Goal: Information Seeking & Learning: Learn about a topic

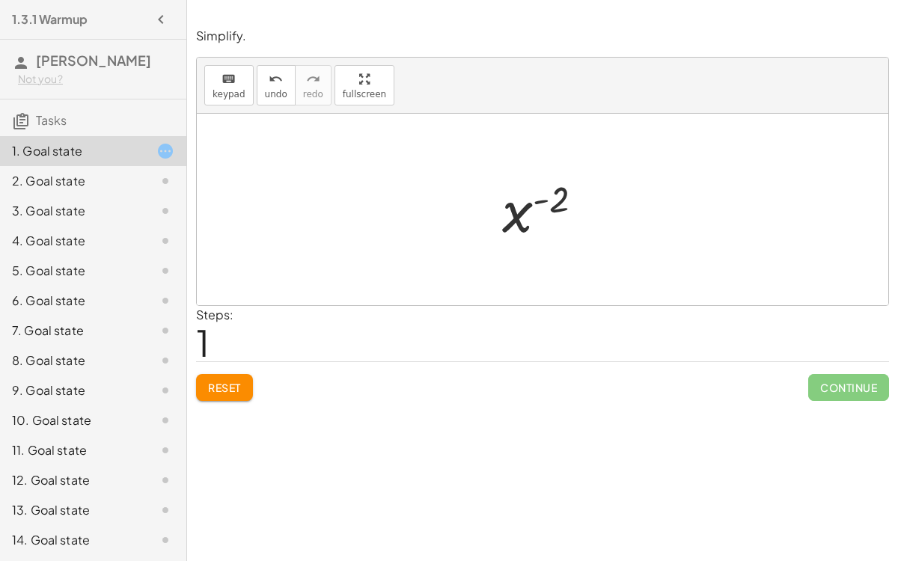
click at [251, 384] on button "Reset" at bounding box center [224, 387] width 57 height 27
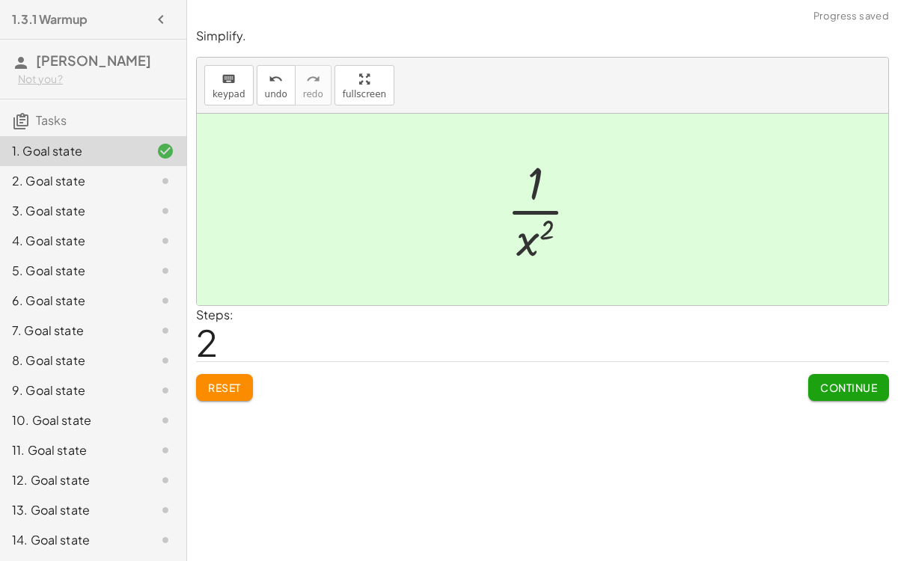
click at [843, 381] on span "Continue" at bounding box center [848, 387] width 57 height 13
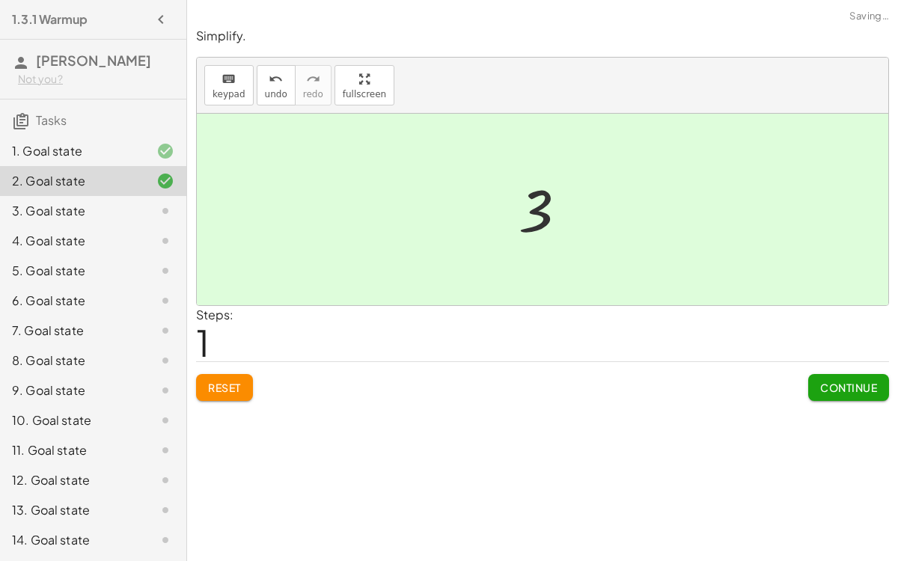
click at [853, 377] on button "Continue" at bounding box center [848, 387] width 81 height 27
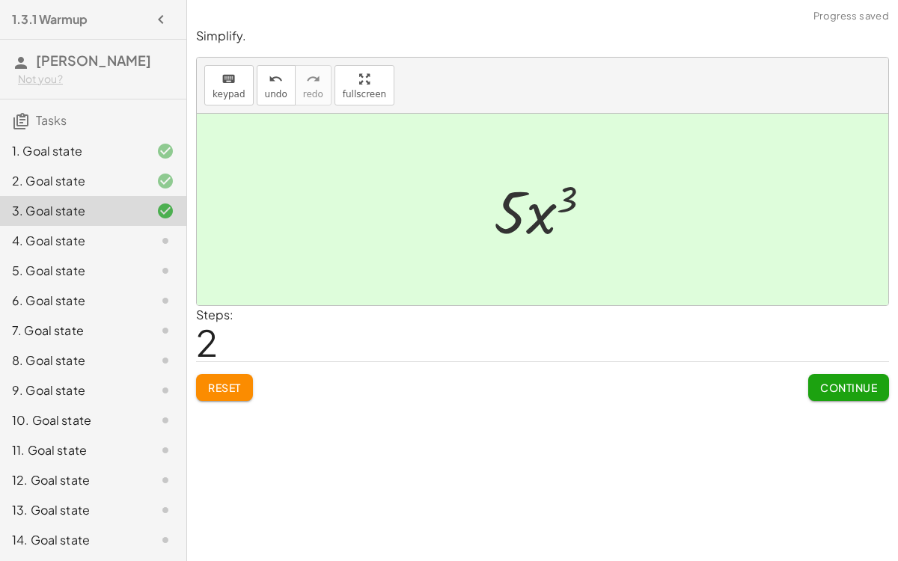
click at [851, 397] on button "Continue" at bounding box center [848, 387] width 81 height 27
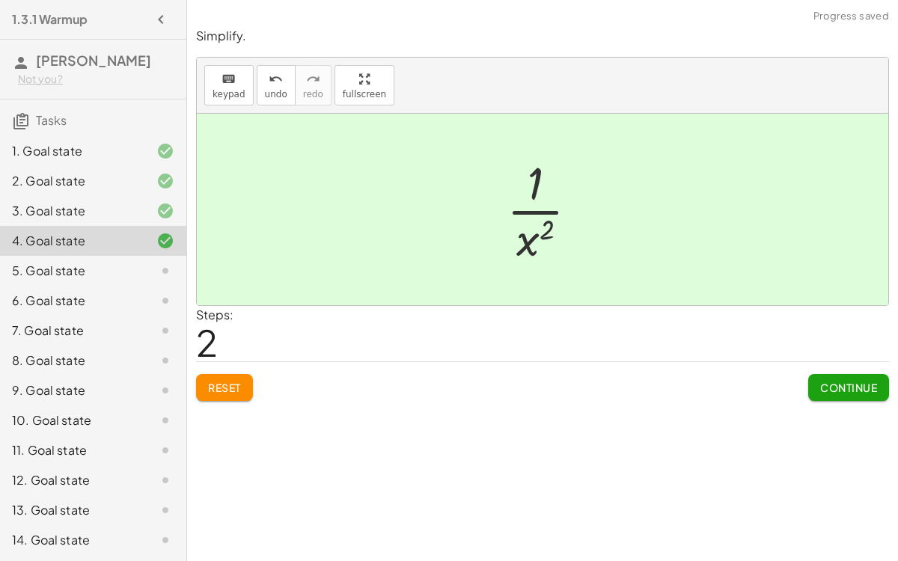
click at [897, 99] on div "Simplify. keyboard keypad undo undo redo redo fullscreen · x 3 · x 5 x ( + 3 − …" at bounding box center [542, 214] width 711 height 391
click at [859, 382] on span "Continue" at bounding box center [848, 387] width 57 height 13
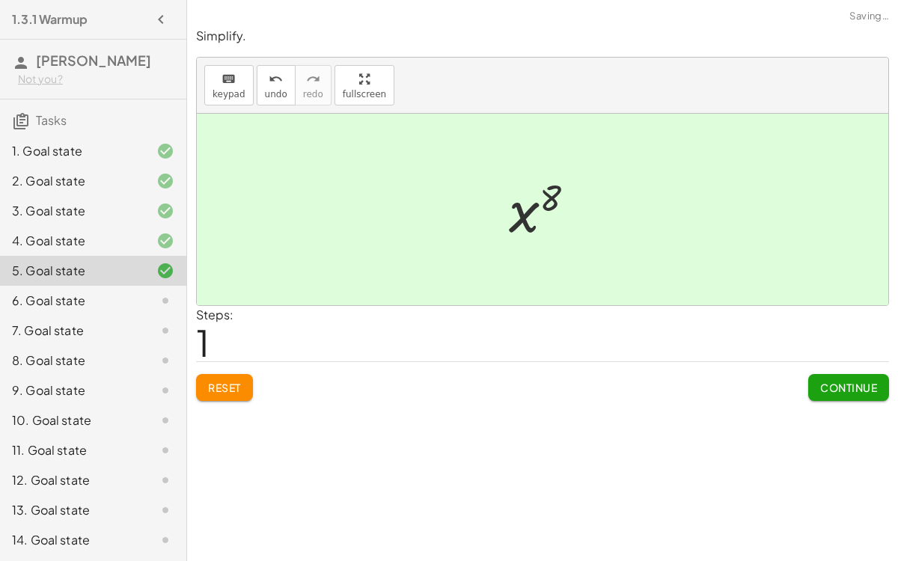
click at [840, 389] on span "Continue" at bounding box center [848, 387] width 57 height 13
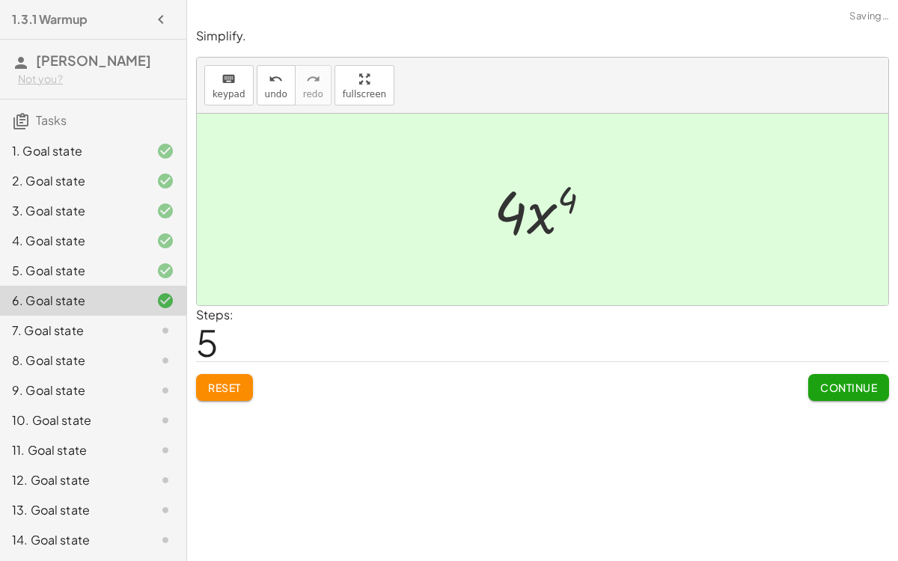
click at [843, 393] on button "Continue" at bounding box center [848, 387] width 81 height 27
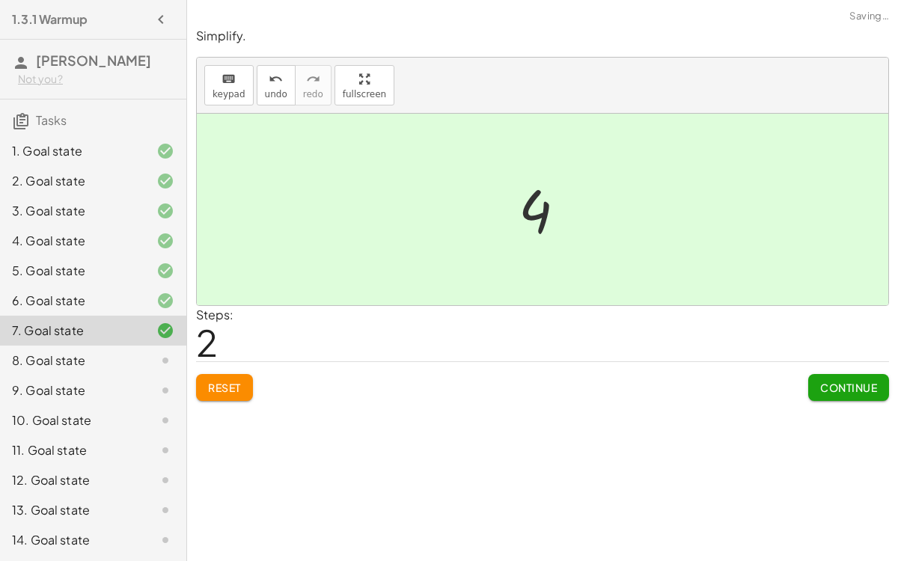
click at [864, 389] on span "Continue" at bounding box center [848, 387] width 57 height 13
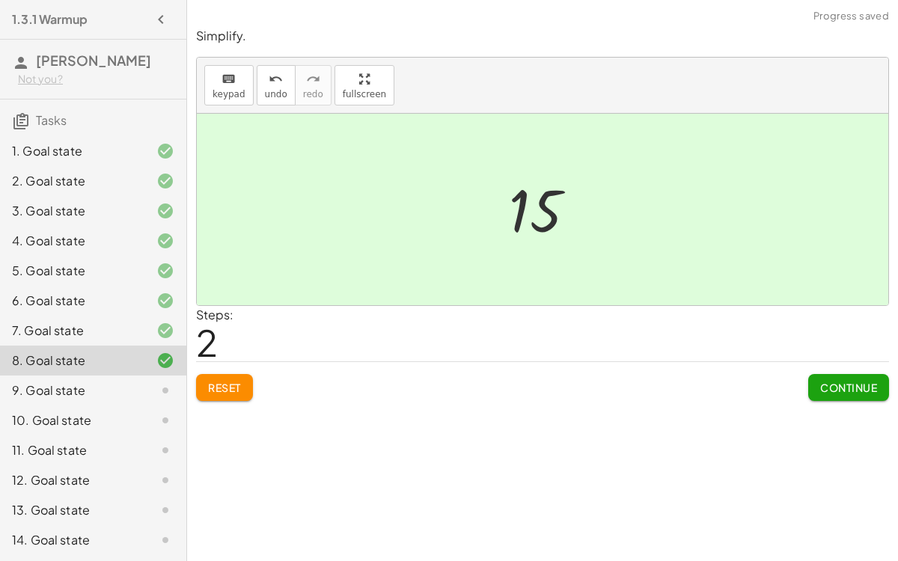
click at [859, 385] on span "Continue" at bounding box center [848, 387] width 57 height 13
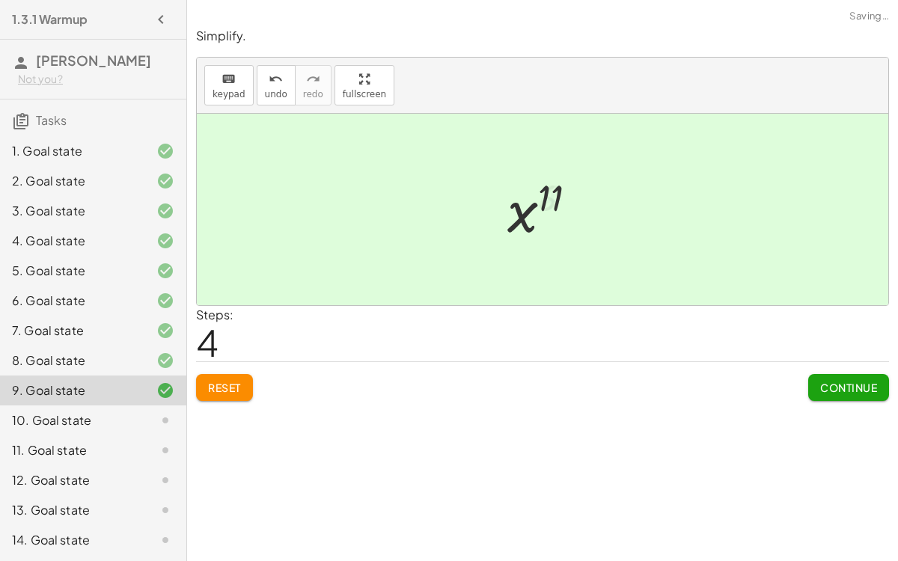
click at [824, 397] on button "Continue" at bounding box center [848, 387] width 81 height 27
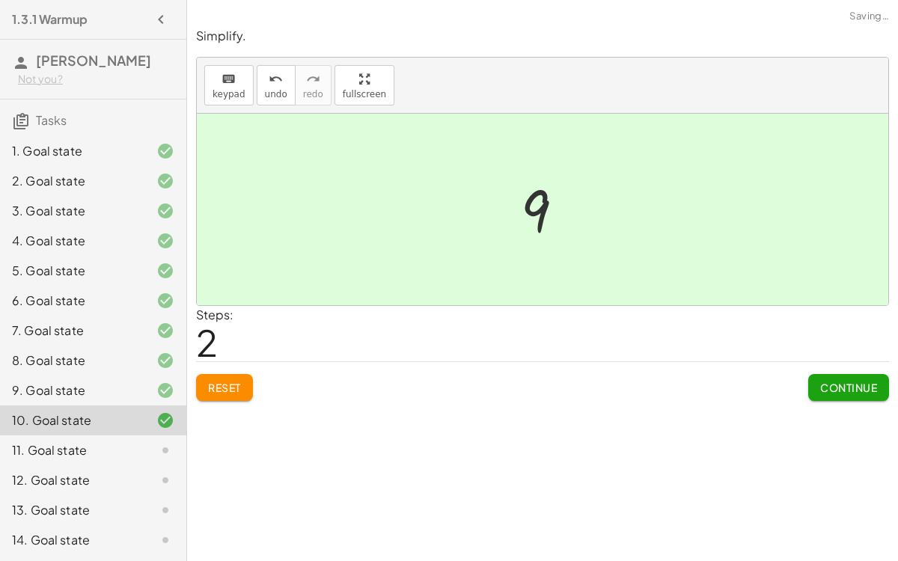
click at [861, 385] on span "Continue" at bounding box center [848, 387] width 57 height 13
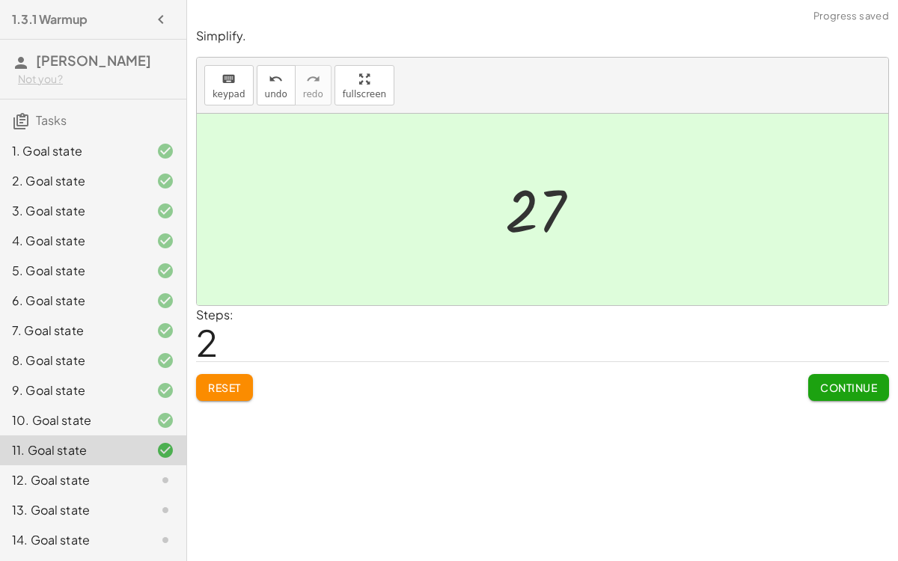
click at [854, 390] on span "Continue" at bounding box center [848, 387] width 57 height 13
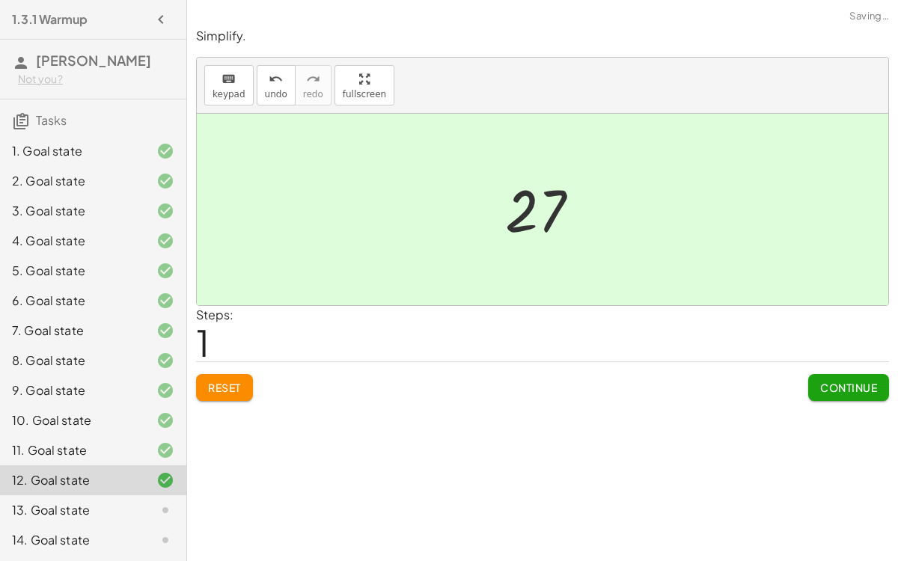
click at [860, 388] on span "Continue" at bounding box center [848, 387] width 57 height 13
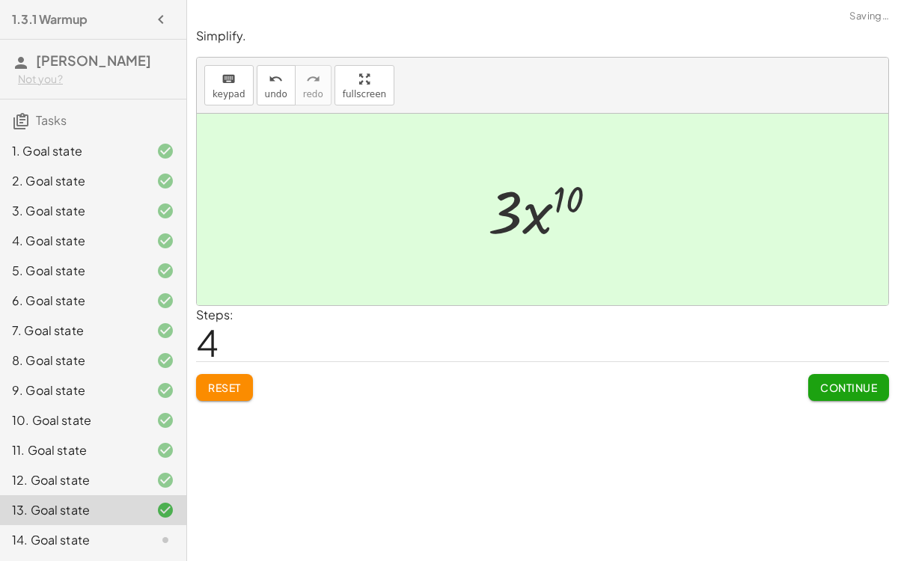
click at [872, 385] on span "Continue" at bounding box center [848, 387] width 57 height 13
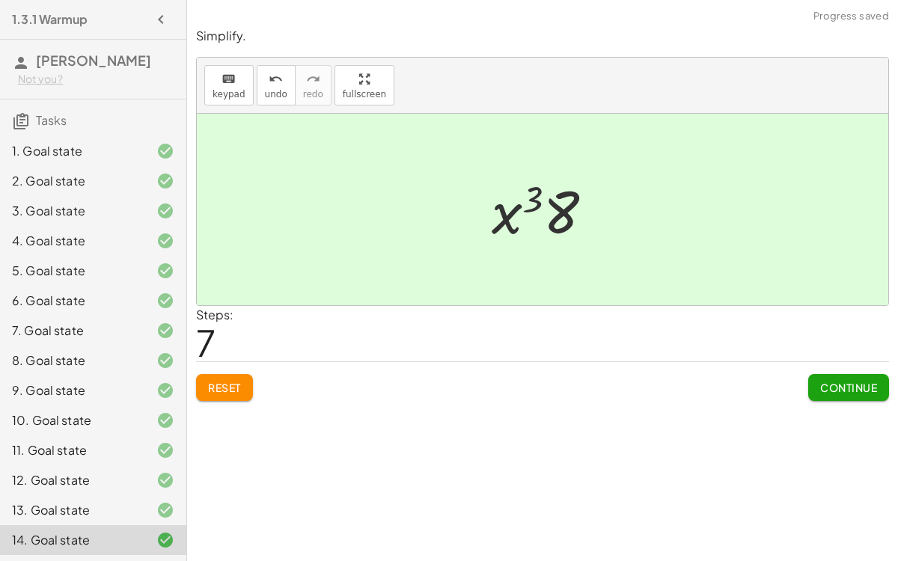
click at [864, 391] on span "Continue" at bounding box center [848, 387] width 57 height 13
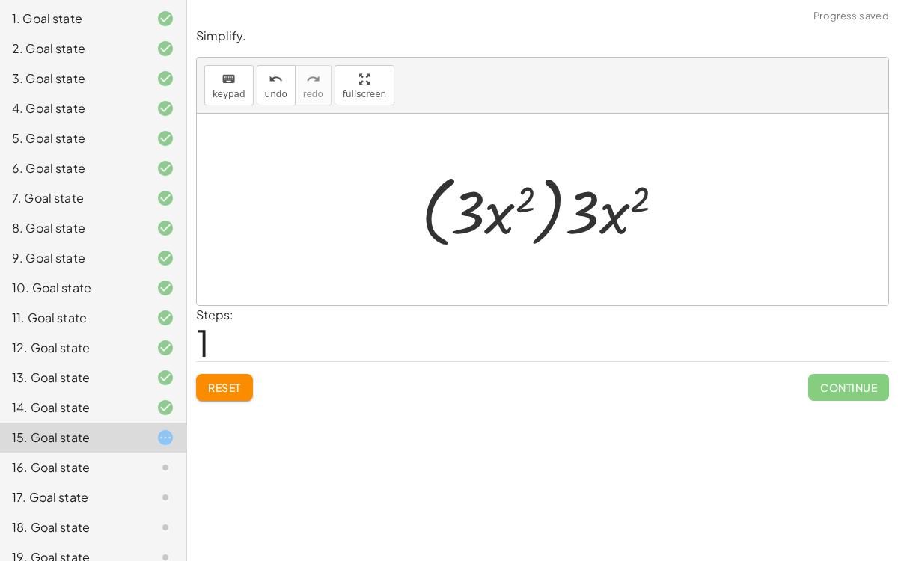
scroll to position [208, 0]
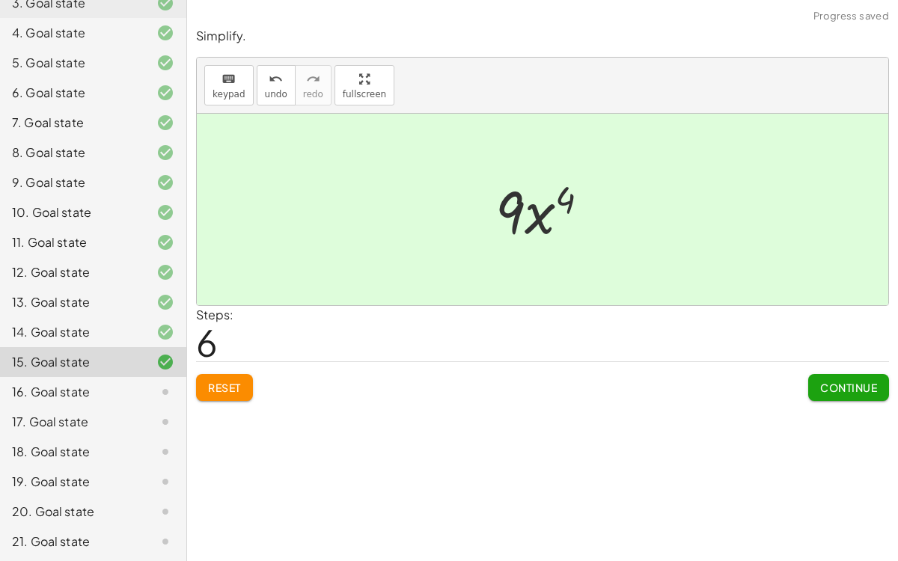
click at [863, 399] on button "Continue" at bounding box center [848, 387] width 81 height 27
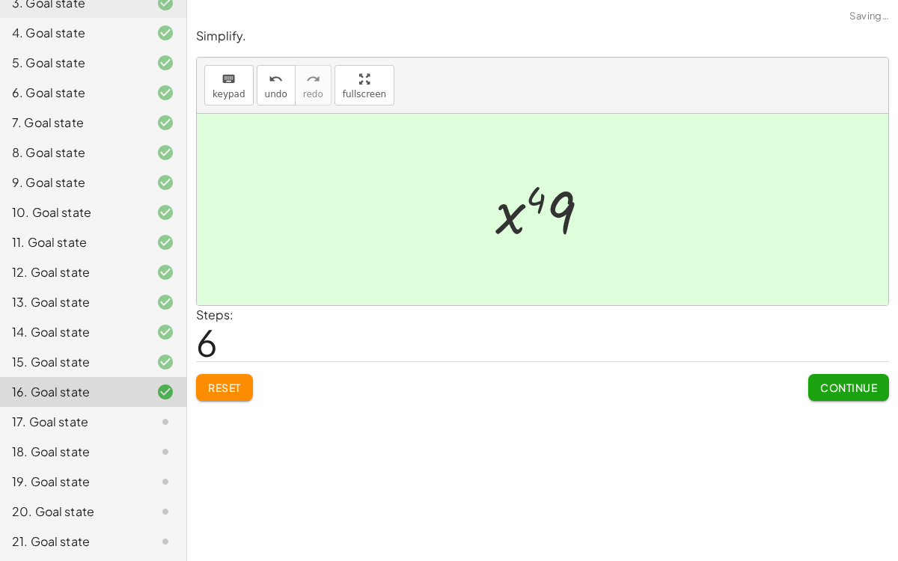
click at [846, 384] on span "Continue" at bounding box center [848, 387] width 57 height 13
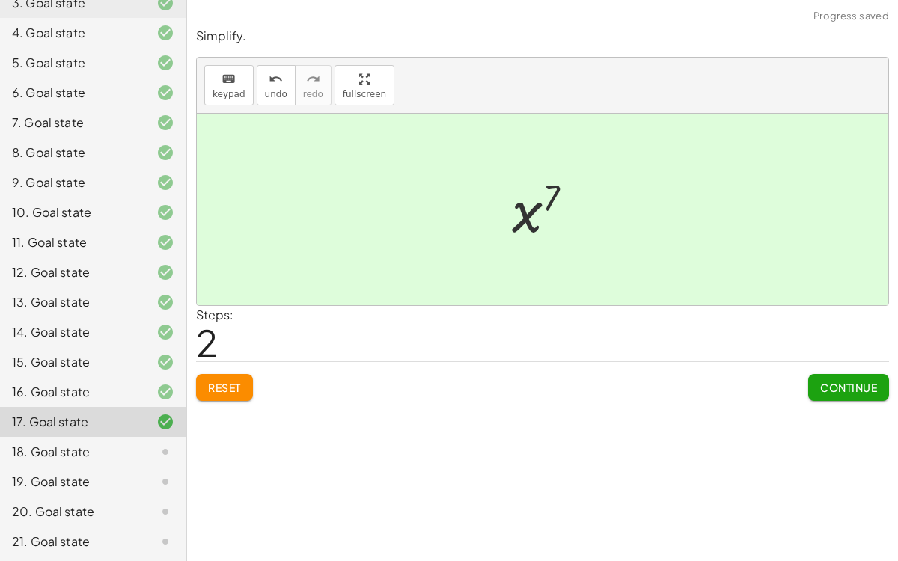
click at [872, 385] on span "Continue" at bounding box center [848, 387] width 57 height 13
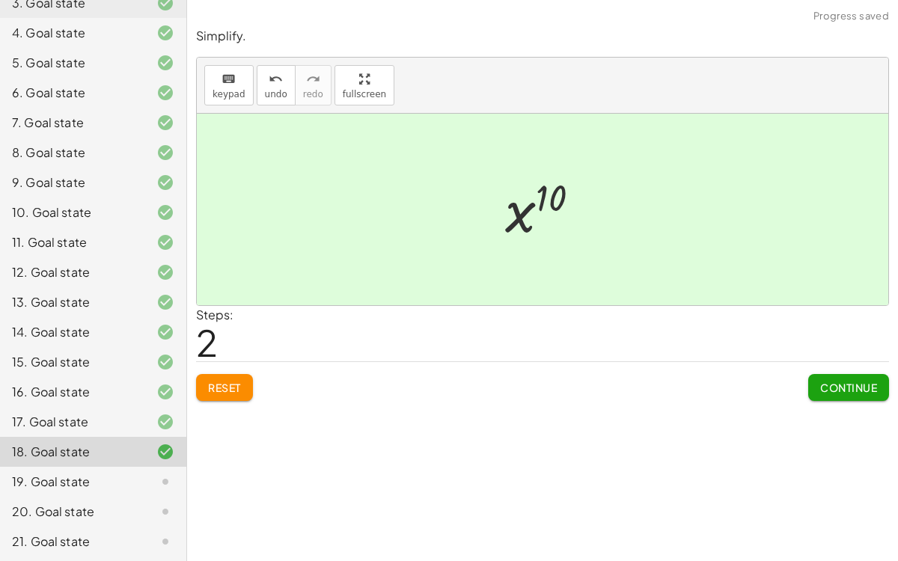
click at [863, 385] on span "Continue" at bounding box center [848, 387] width 57 height 13
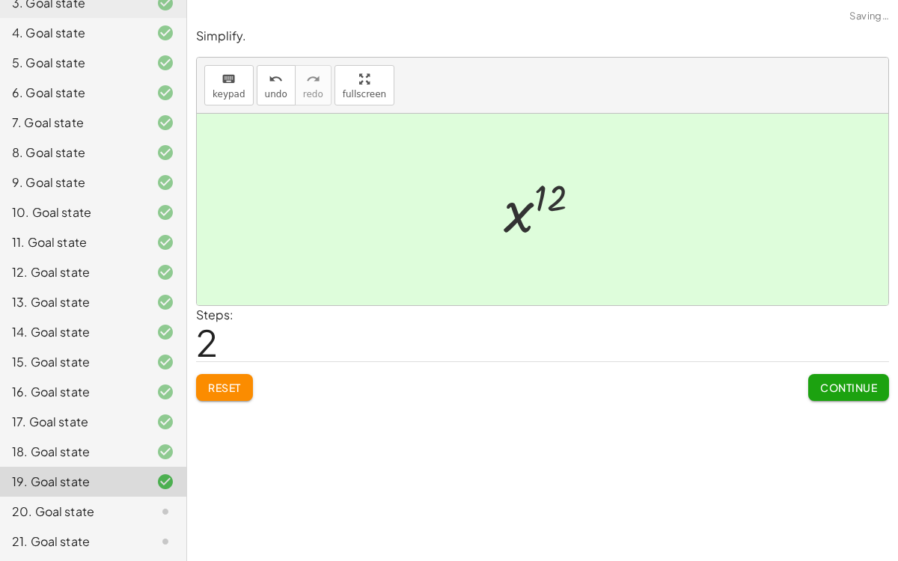
click at [860, 393] on button "Continue" at bounding box center [848, 387] width 81 height 27
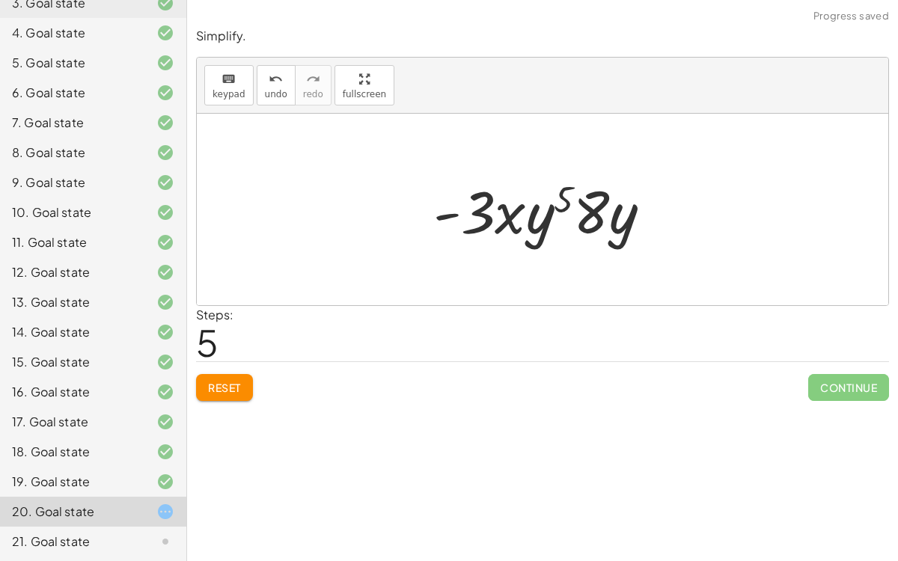
click at [275, 377] on div "Reset Continue" at bounding box center [542, 381] width 693 height 40
click at [243, 397] on button "Reset" at bounding box center [224, 387] width 57 height 27
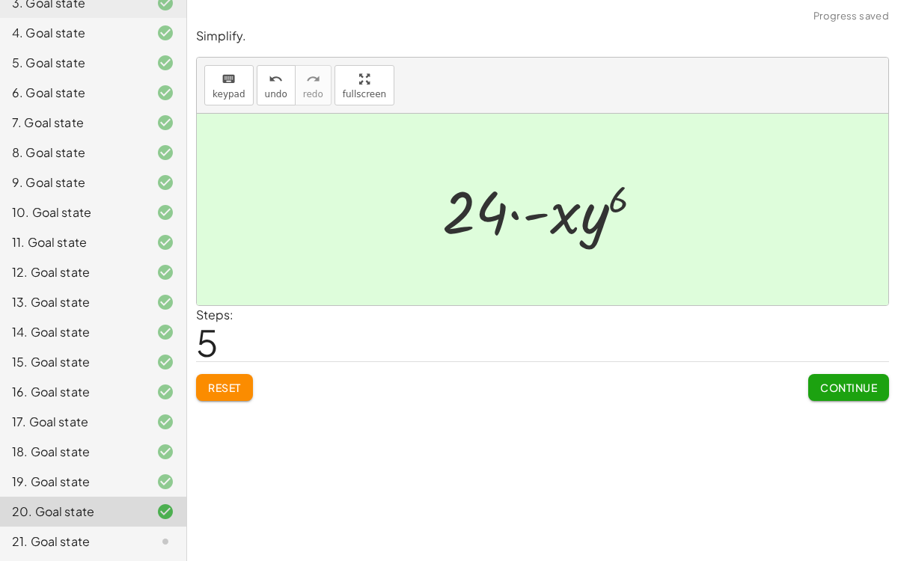
click at [850, 389] on span "Continue" at bounding box center [848, 387] width 57 height 13
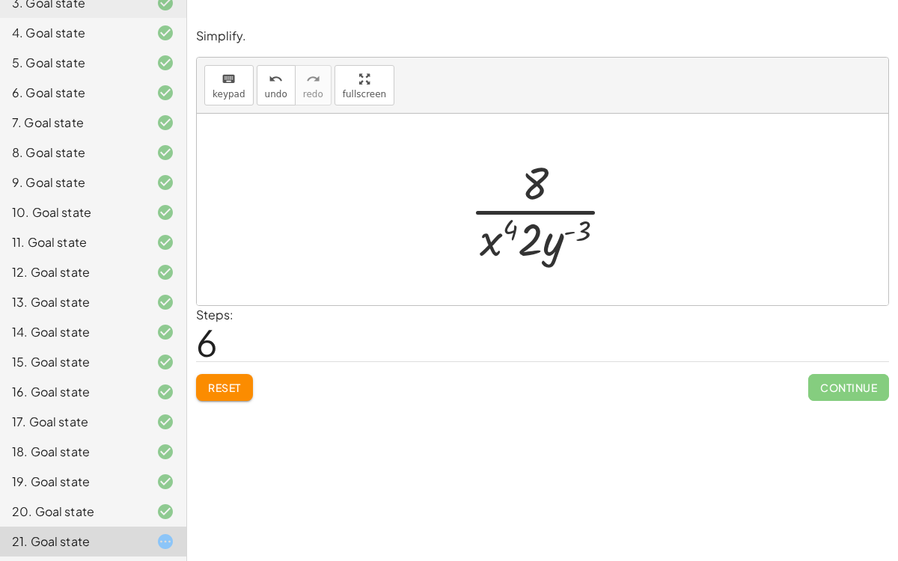
click at [239, 393] on button "Reset" at bounding box center [224, 387] width 57 height 27
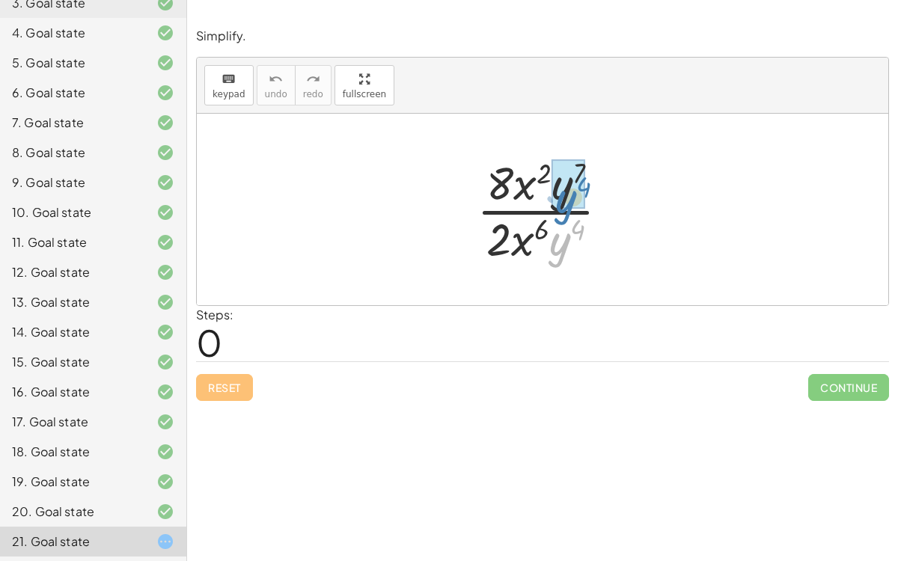
drag, startPoint x: 566, startPoint y: 249, endPoint x: 572, endPoint y: 211, distance: 38.7
click at [572, 211] on div at bounding box center [548, 209] width 159 height 115
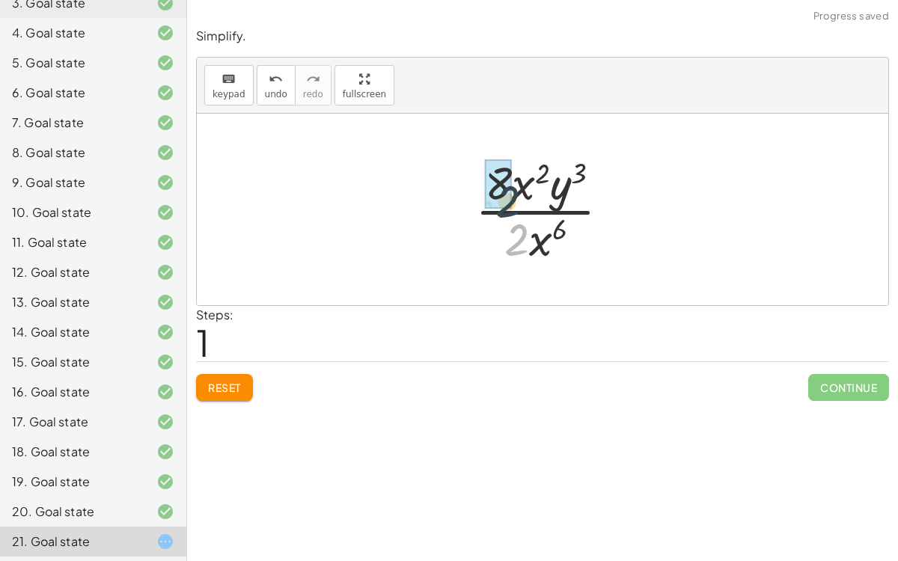
drag, startPoint x: 522, startPoint y: 243, endPoint x: 511, endPoint y: 199, distance: 45.5
drag, startPoint x: 536, startPoint y: 169, endPoint x: 576, endPoint y: 176, distance: 40.2
click at [576, 176] on div at bounding box center [547, 209] width 159 height 115
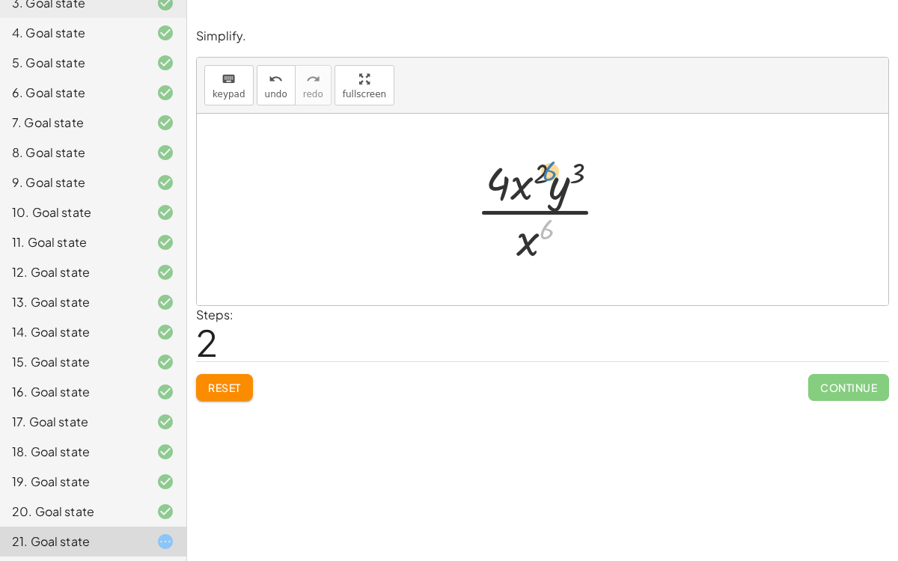
drag, startPoint x: 548, startPoint y: 226, endPoint x: 584, endPoint y: 190, distance: 50.8
click at [584, 190] on div at bounding box center [547, 209] width 159 height 115
drag, startPoint x: 493, startPoint y: 174, endPoint x: 521, endPoint y: 230, distance: 62.9
click at [521, 230] on div at bounding box center [547, 209] width 159 height 115
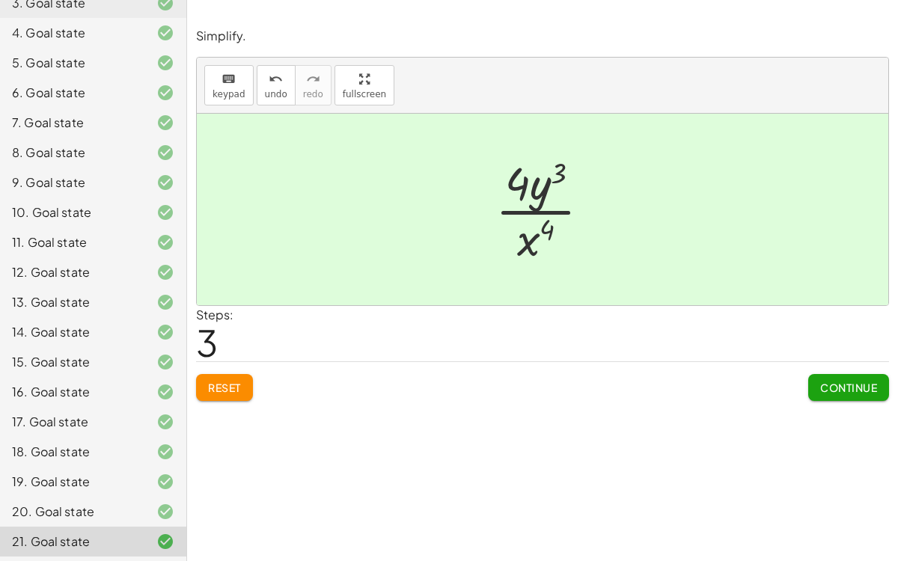
click at [865, 382] on span "Continue" at bounding box center [848, 387] width 57 height 13
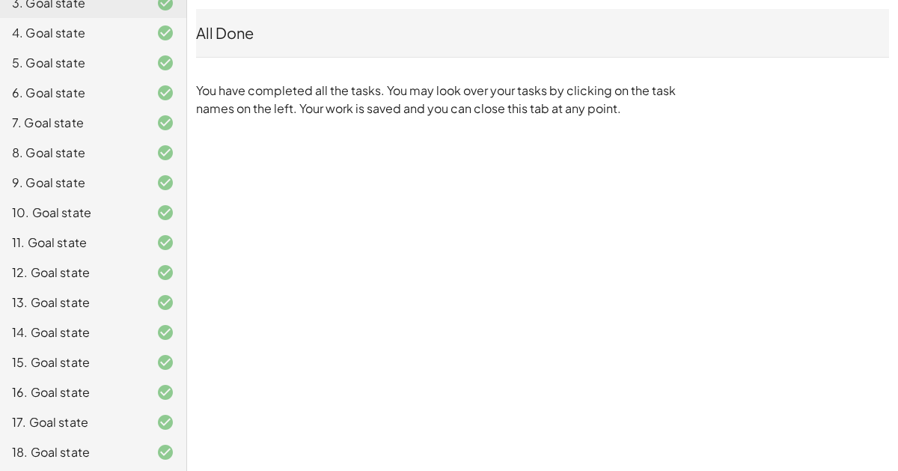
click at [36, 153] on div "8. Goal state" at bounding box center [72, 153] width 120 height 18
